Goal: Information Seeking & Learning: Learn about a topic

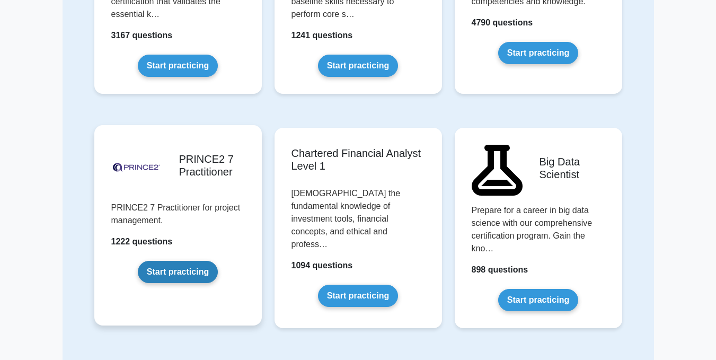
scroll to position [2123, 0]
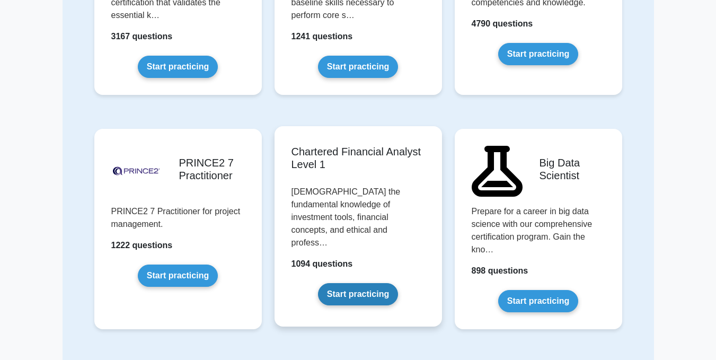
click at [334, 283] on link "Start practicing" at bounding box center [358, 294] width 80 height 22
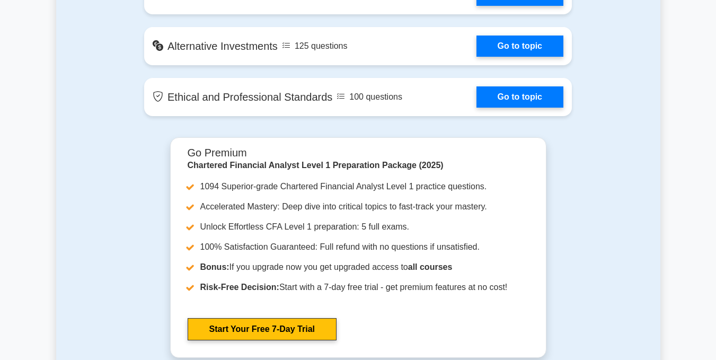
scroll to position [1021, 0]
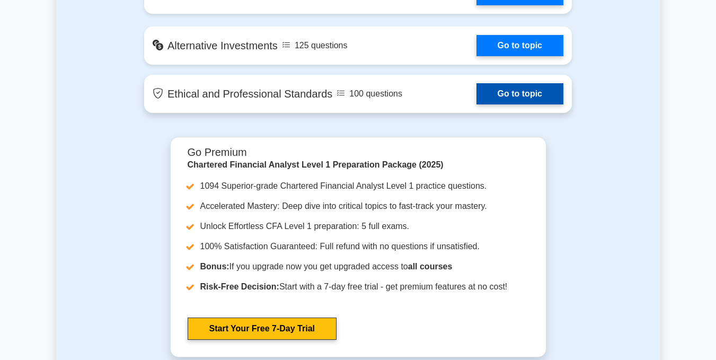
click at [545, 104] on link "Go to topic" at bounding box center [519, 93] width 87 height 21
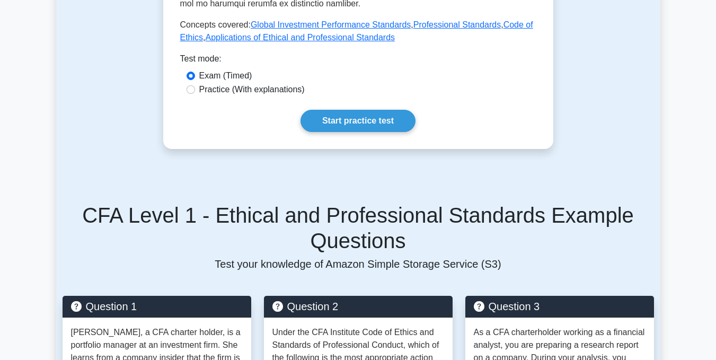
scroll to position [608, 0]
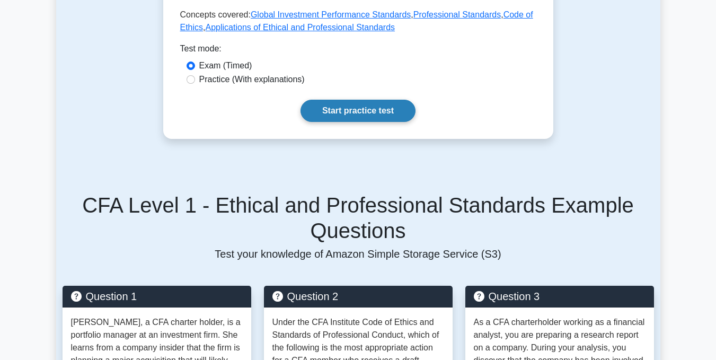
click at [359, 100] on link "Start practice test" at bounding box center [357, 111] width 115 height 22
